Goal: Task Accomplishment & Management: Complete application form

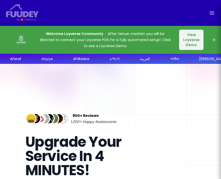
select select "en"
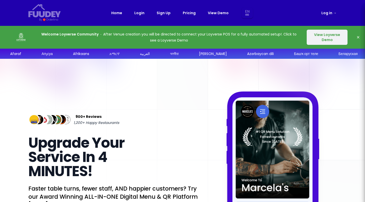
click at [220, 36] on button "View Loyverse Demo" at bounding box center [326, 37] width 41 height 15
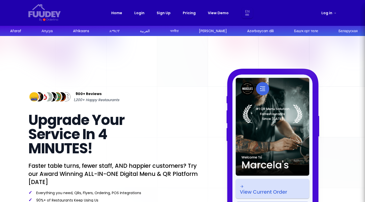
select select "en"
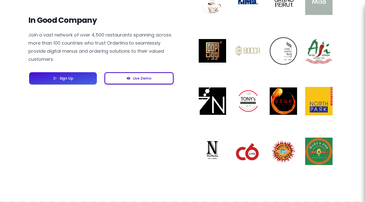
scroll to position [406, 0]
click at [73, 79] on div "Live Demo" at bounding box center [65, 78] width 16 height 4
select select "en"
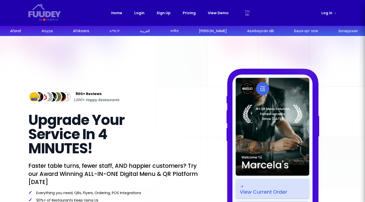
scroll to position [0, 0]
click at [162, 9] on div "Home Login Sign Up Pricing View Demo En Aa Ab Af Am Ar As Ay Az Ba Be Bg Bh Bi …" at bounding box center [182, 12] width 142 height 11
click at [162, 12] on link "Sign Up" at bounding box center [163, 13] width 14 height 6
select select "en"
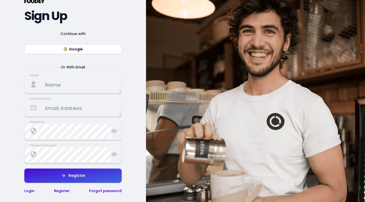
scroll to position [52, 0]
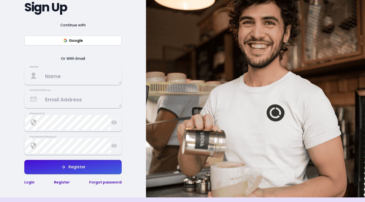
click at [50, 77] on textarea at bounding box center [73, 75] width 96 height 15
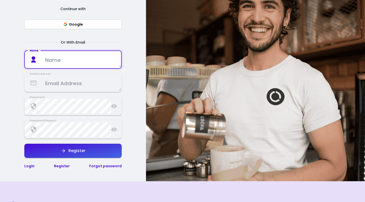
scroll to position [67, 0]
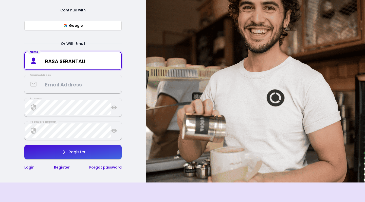
type textarea "RASA SERANTAU"
click at [71, 84] on textarea at bounding box center [73, 84] width 96 height 15
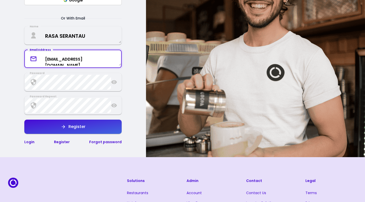
scroll to position [93, 0]
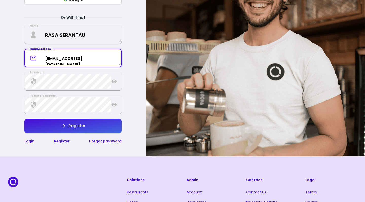
type textarea "rasaserantau@gmail.com"
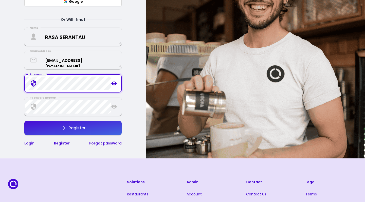
scroll to position [90, 0]
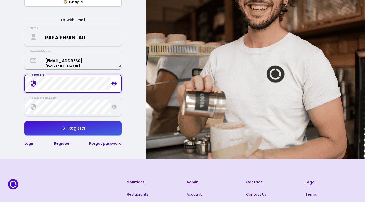
click at [0, 84] on div "{/* Added fill="currentColor" here */} {/* This rectangle defines the backgroun…" at bounding box center [73, 46] width 146 height 223
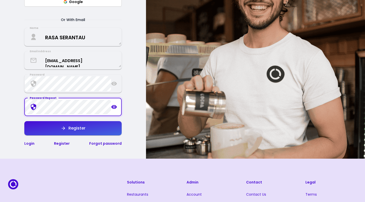
click at [59, 131] on button "Register" at bounding box center [72, 128] width 97 height 14
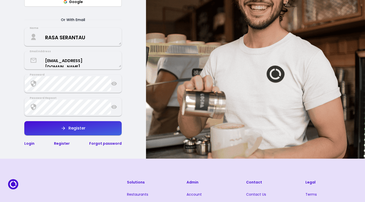
select select "en"
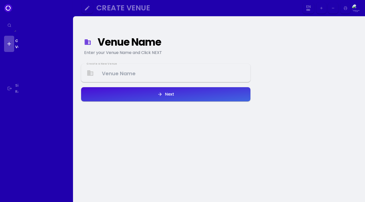
select select "en"
click at [135, 77] on Venue at bounding box center [166, 73] width 168 height 15
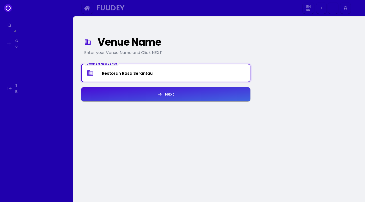
type Venue "Restoran Rasa Serantau"
click at [173, 96] on div "Next" at bounding box center [168, 94] width 12 height 4
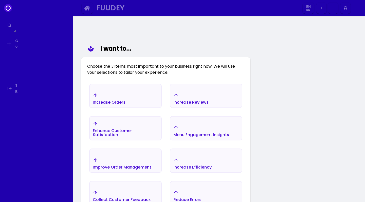
scroll to position [35, 0]
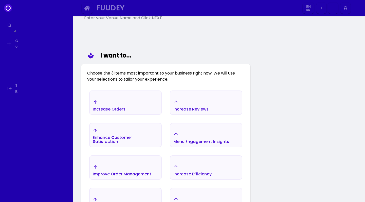
click at [124, 111] on div "Increase Orders" at bounding box center [109, 109] width 33 height 4
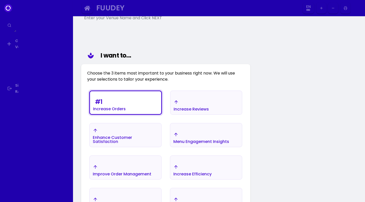
click at [126, 111] on div "Enhance Customer Satisfaction" at bounding box center [109, 104] width 33 height 14
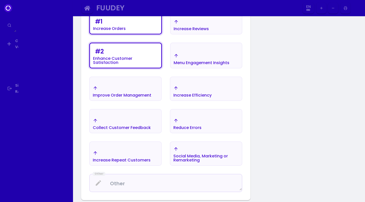
scroll to position [115, 0]
click at [154, 34] on div "Improve Order Management" at bounding box center [125, 23] width 71 height 20
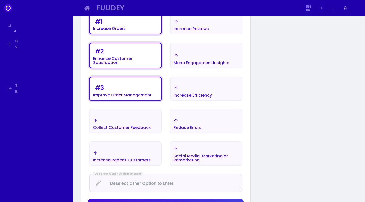
click at [153, 34] on div "Increase Repeat Customers" at bounding box center [125, 23] width 71 height 20
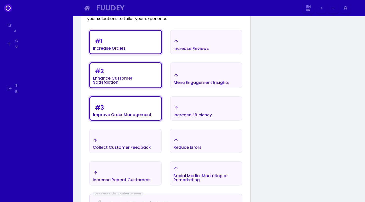
scroll to position [95, 0]
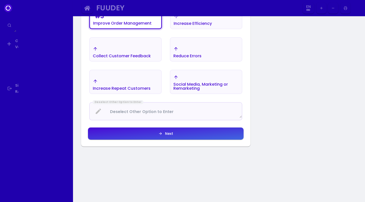
click at [182, 96] on div "# 1 Increase Orders Increase Reviews # 2 Enhance Customer Satisfaction Menu Eng…" at bounding box center [165, 29] width 157 height 186
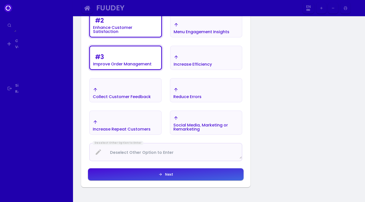
scroll to position [134, 0]
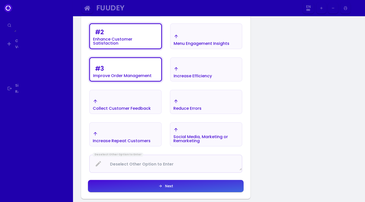
click at [126, 11] on div "Increase Efficiency" at bounding box center [109, 4] width 33 height 14
click at [126, 11] on div "Social Media, Marketing or Remarketing" at bounding box center [109, 9] width 33 height 4
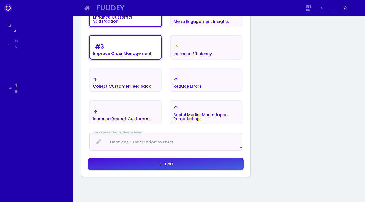
scroll to position [157, 0]
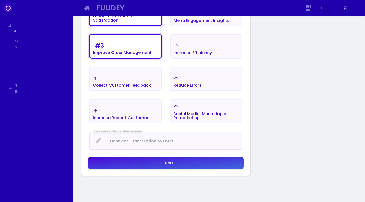
click at [138, 142] on Enter at bounding box center [166, 140] width 152 height 13
click at [178, 131] on div "Deselect Other Option to Enter" at bounding box center [165, 140] width 153 height 18
click at [145, 142] on Enter at bounding box center [166, 140] width 152 height 13
click at [136, 139] on Enter at bounding box center [166, 140] width 152 height 13
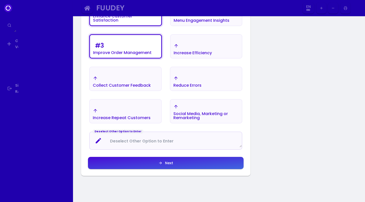
click at [129, 132] on div "Deselect Other Option to Enter" at bounding box center [117, 131] width 51 height 4
click at [126, 137] on Enter at bounding box center [166, 140] width 152 height 13
click at [99, 138] on icon at bounding box center [98, 140] width 5 height 5
click at [122, 138] on Enter at bounding box center [166, 140] width 152 height 13
drag, startPoint x: 241, startPoint y: 146, endPoint x: 248, endPoint y: 154, distance: 11.3
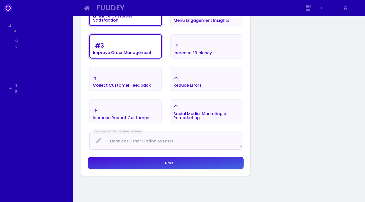
click at [220, 154] on div "Venue Name Enter your Venue Name and Click NEXT I want to... Choose the 3 items…" at bounding box center [165, 49] width 177 height 373
click at [147, 143] on Enter at bounding box center [166, 140] width 152 height 13
click at [119, 134] on Enter at bounding box center [166, 140] width 152 height 13
drag, startPoint x: 109, startPoint y: 141, endPoint x: 166, endPoint y: 147, distance: 56.8
click at [166, 147] on div "Deselect Other Option to Enter" at bounding box center [165, 140] width 153 height 18
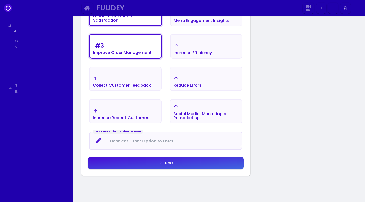
click at [157, 142] on Enter at bounding box center [166, 140] width 152 height 13
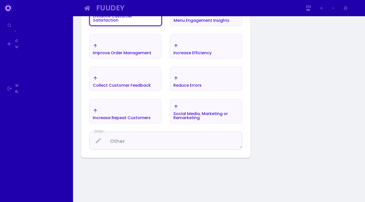
click at [148, 38] on button "Improve Order Management" at bounding box center [125, 46] width 72 height 24
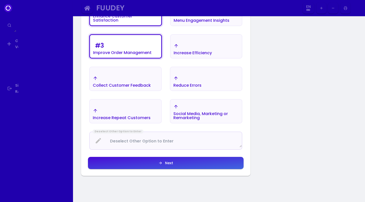
click at [135, 140] on Enter at bounding box center [166, 140] width 152 height 13
click at [171, 161] on div "Next" at bounding box center [167, 163] width 11 height 4
select select "en"
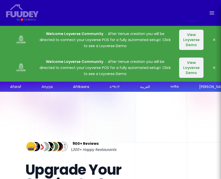
select select "en"
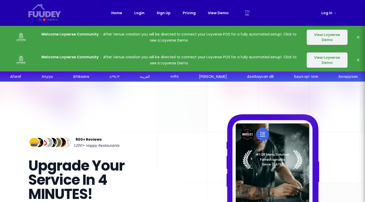
select select "en"
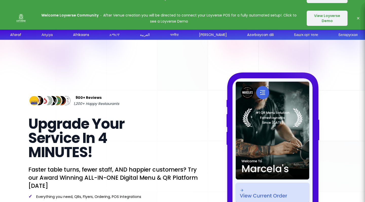
scroll to position [42, 0]
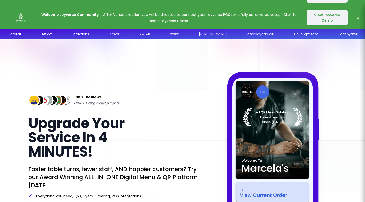
select select "en"
